Goal: Find specific page/section: Find specific page/section

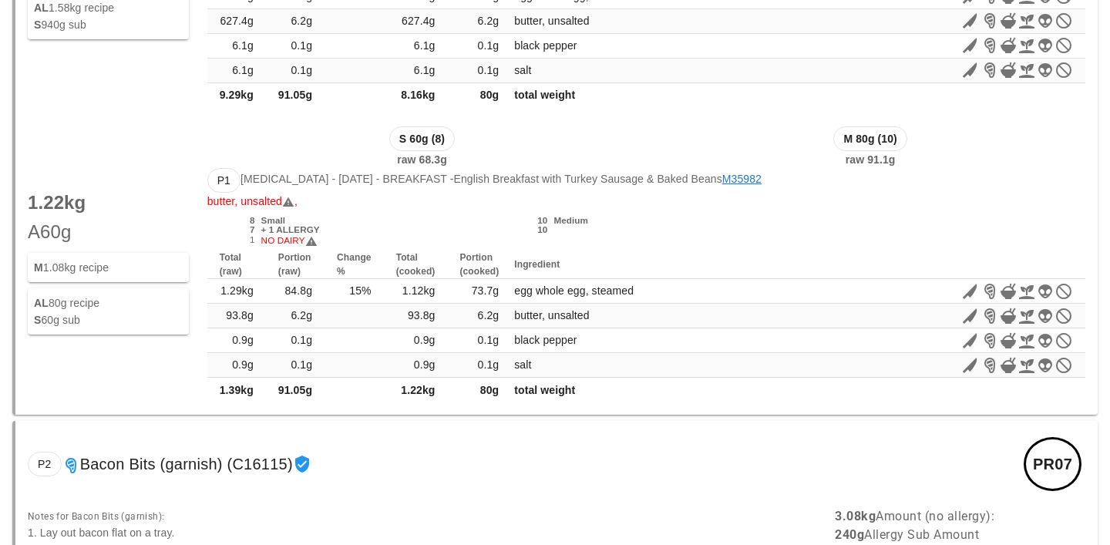
scroll to position [570, 0]
